Goal: Share content: Share content

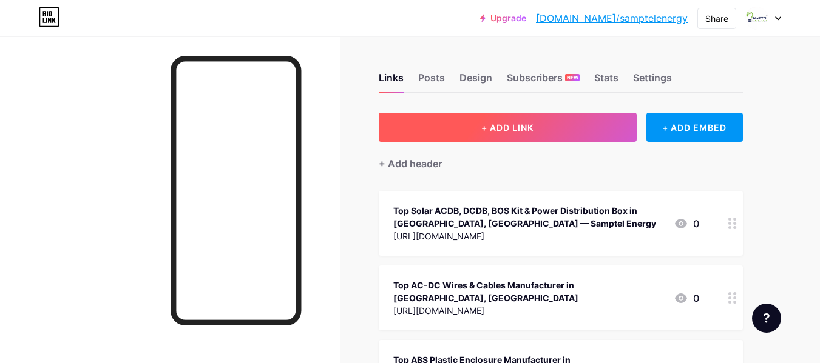
click at [496, 119] on button "+ ADD LINK" at bounding box center [508, 127] width 258 height 29
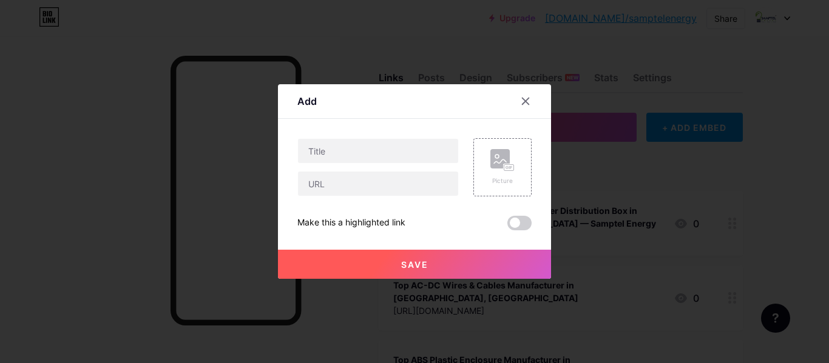
click at [341, 163] on div at bounding box center [377, 150] width 161 height 25
click at [345, 150] on input "text" at bounding box center [378, 151] width 160 height 24
paste input "Best Solar AC Combiner Box Manufacturer & Supplier in [GEOGRAPHIC_DATA], [GEOGR…"
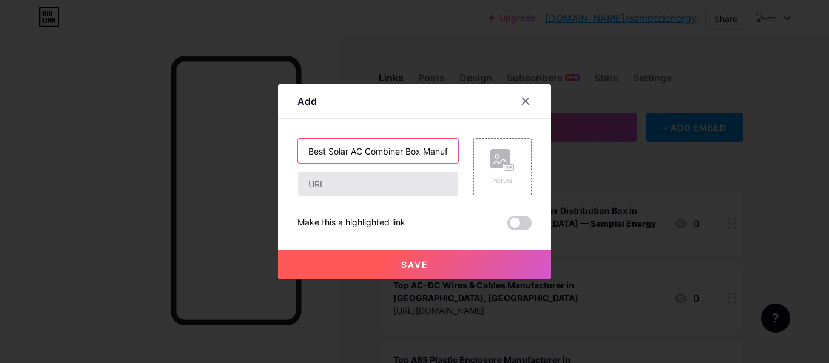
scroll to position [0, 158]
type input "Best Solar AC Combiner Box Manufacturer & Supplier in [GEOGRAPHIC_DATA], [GEOGR…"
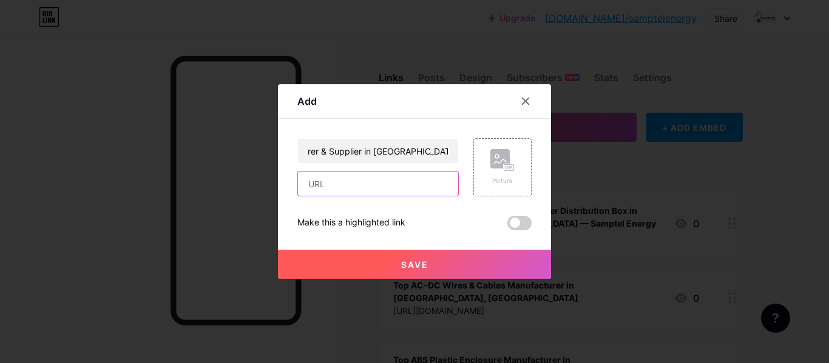
click at [339, 193] on input "text" at bounding box center [378, 184] width 160 height 24
paste input "[URL][DOMAIN_NAME]"
type input "[URL][DOMAIN_NAME]"
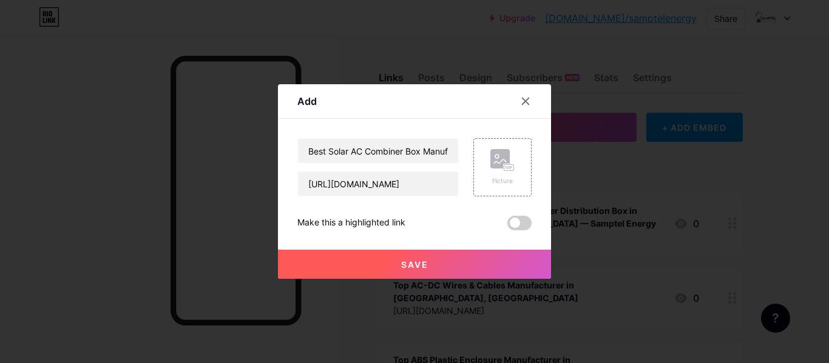
click at [433, 255] on button "Save" at bounding box center [414, 264] width 273 height 29
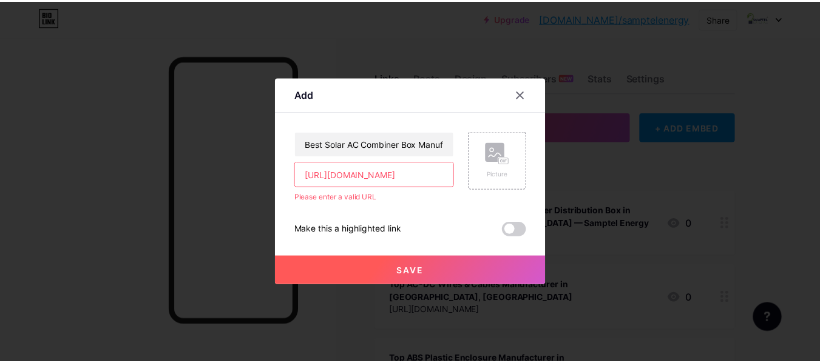
scroll to position [0, 0]
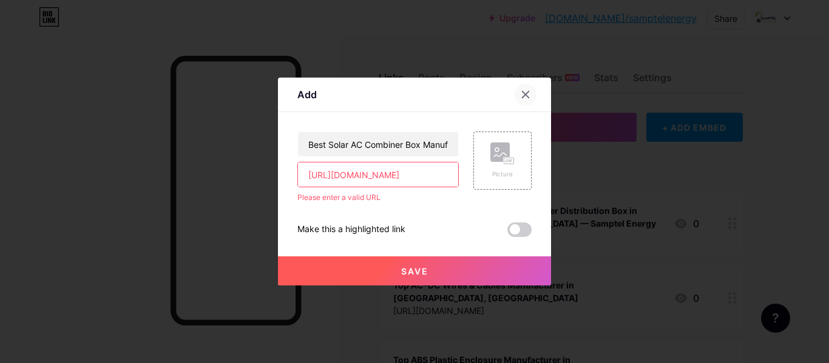
click at [521, 89] on div at bounding box center [525, 95] width 22 height 22
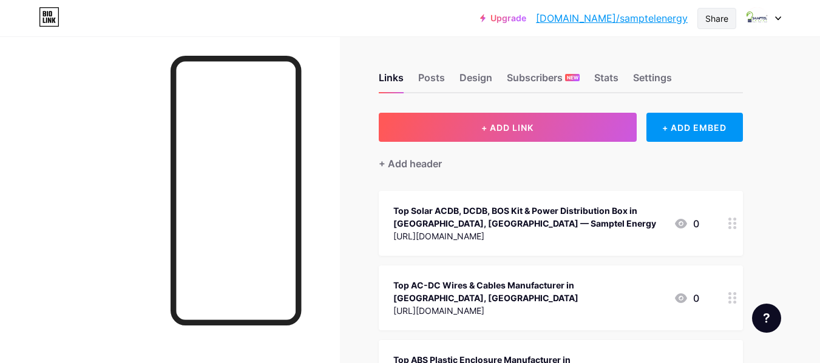
click at [712, 23] on div "Share" at bounding box center [716, 18] width 23 height 13
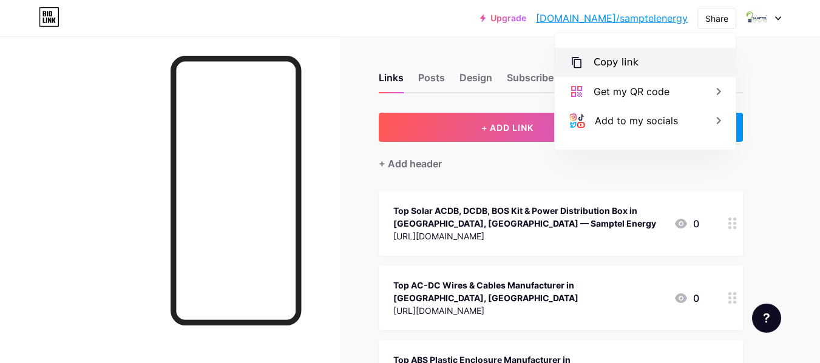
click at [618, 62] on div "Copy link" at bounding box center [615, 62] width 45 height 15
